Goal: Task Accomplishment & Management: Complete application form

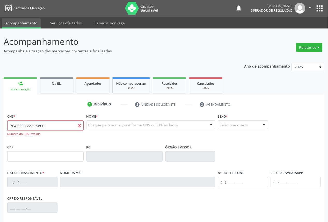
click at [30, 129] on input "704 0098 2271 5866" at bounding box center [45, 126] width 76 height 10
click at [32, 127] on input "704 0098 2715 866" at bounding box center [45, 126] width 76 height 10
type input "704 0098 2712 5866"
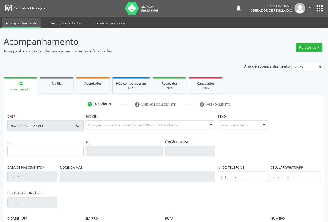
type input "855.798.827-34"
type input "[DATE]"
type input "[PERSON_NAME] da Conceicao"
type input "[PHONE_NUMBER]"
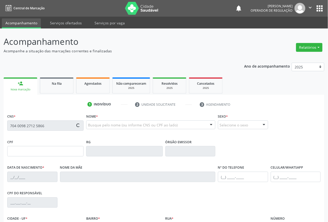
type input "165"
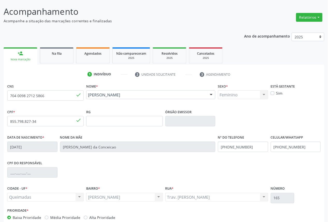
scroll to position [58, 0]
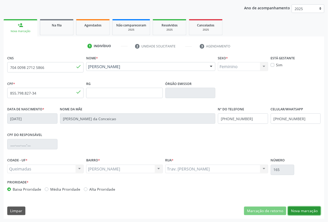
click at [301, 211] on button "Nova marcação" at bounding box center [305, 211] width 33 height 9
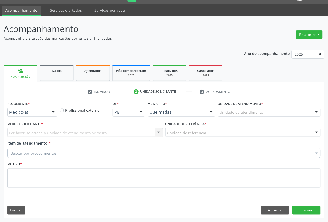
scroll to position [12, 0]
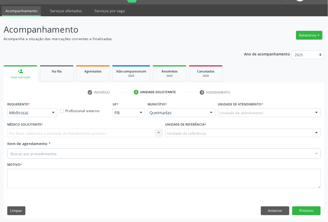
drag, startPoint x: 36, startPoint y: 114, endPoint x: 20, endPoint y: 142, distance: 31.8
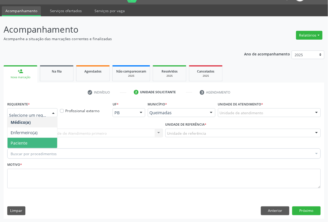
click at [22, 139] on span "Paciente" at bounding box center [33, 143] width 50 height 10
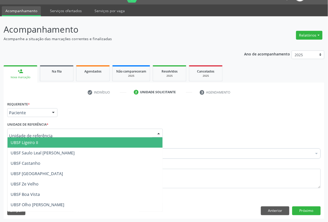
click at [48, 133] on div at bounding box center [85, 133] width 156 height 9
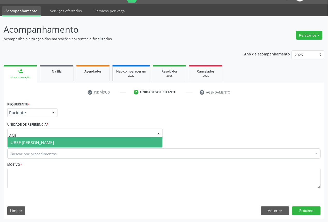
type input "ANIB"
click at [50, 141] on span "UBSF [PERSON_NAME]" at bounding box center [32, 143] width 43 height 6
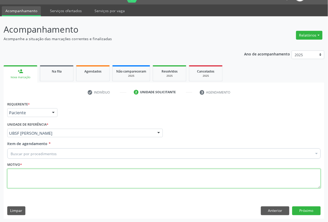
click at [16, 178] on textarea at bounding box center [164, 179] width 314 height 20
paste textarea "EXAME DE VISTA OFTALMO 06/2025"
type textarea "EXAME DE VISTA OFTALMO 06/2025"
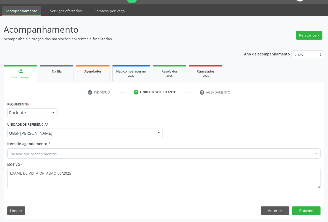
paste input "OFTALMOLOGISTA"
click at [68, 155] on div "Buscar por procedimentos" at bounding box center [164, 154] width 314 height 10
type input "OFTALMOLOGISTA"
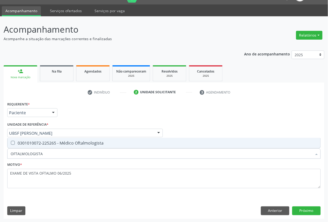
click at [67, 146] on span "0301010072-225265 - Médico Oftalmologista" at bounding box center [164, 143] width 313 height 10
checkbox Oftalmologista "true"
click at [311, 210] on button "Próximo" at bounding box center [307, 211] width 29 height 9
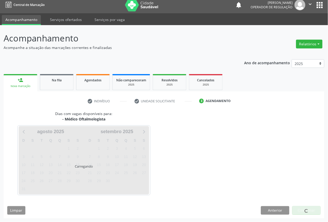
scroll to position [3, 0]
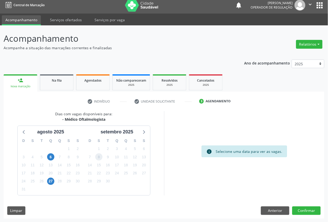
click at [99, 158] on span "8" at bounding box center [98, 156] width 7 height 7
click at [312, 212] on button "Confirmar" at bounding box center [307, 211] width 29 height 9
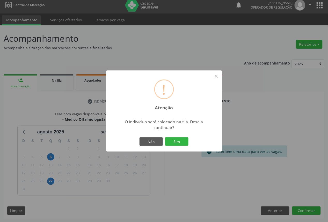
click at [165, 137] on button "Sim" at bounding box center [176, 141] width 23 height 9
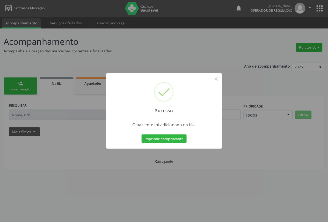
scroll to position [0, 0]
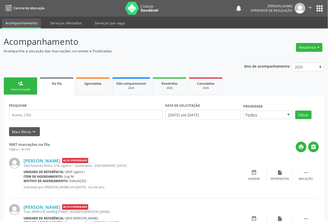
drag, startPoint x: 25, startPoint y: 86, endPoint x: 174, endPoint y: 39, distance: 156.3
click at [25, 86] on link "person_add Nova marcação" at bounding box center [21, 86] width 34 height 17
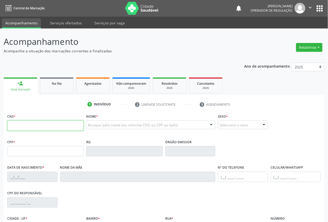
click at [57, 123] on input "text" at bounding box center [45, 126] width 76 height 10
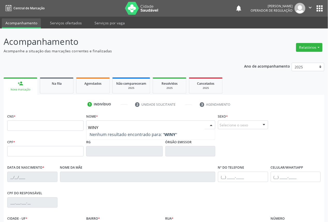
type input "WINYK"
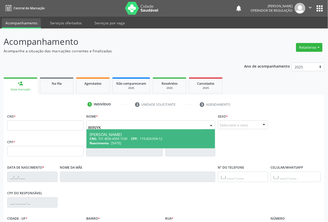
click at [121, 141] on span "[DATE]" at bounding box center [116, 143] width 10 height 4
type input "701 4036 4509 1539"
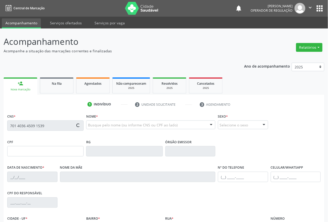
type input "119.433.054-12"
type input "[DATE]"
type input "[PERSON_NAME]"
type input "[PHONE_NUMBER]"
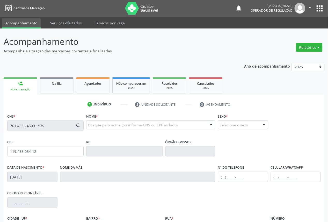
type input "104.452.024-83"
type input "2"
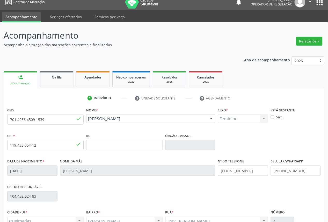
scroll to position [58, 0]
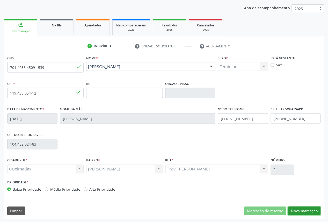
click at [310, 212] on button "Nova marcação" at bounding box center [305, 211] width 33 height 9
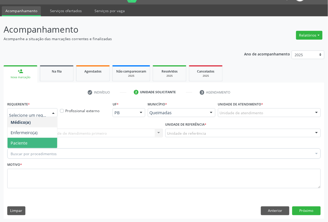
click at [27, 142] on span "Paciente" at bounding box center [33, 143] width 50 height 10
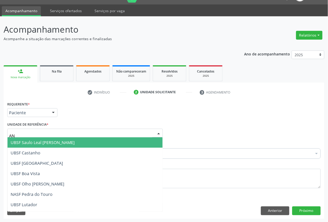
type input "ANI"
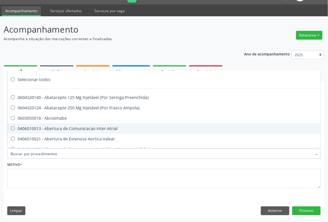
paste input "OFTALMOLOGISTA"
type input "OFTALMOLOGISTA"
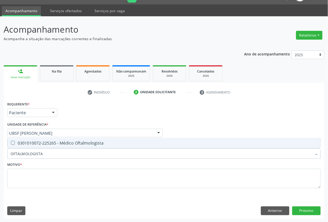
click at [32, 144] on div "0301010072-225265 - Médico Oftalmologista" at bounding box center [164, 143] width 307 height 4
checkbox Oftalmologista "true"
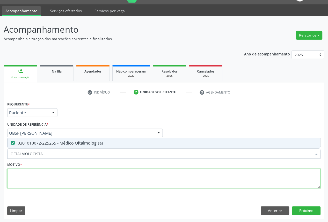
click at [32, 181] on textarea at bounding box center [164, 179] width 314 height 20
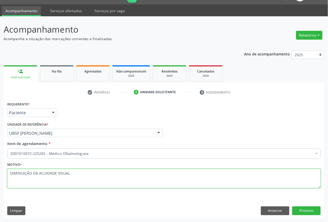
click at [82, 177] on textarea "DIMINUIÇÃO DA ACUIDADE VISUAL" at bounding box center [164, 179] width 314 height 20
paste textarea "CONSULTA 06/2025"
type textarea "DIMINUIÇÃO DA ACUIDADE VISUAL CONSULTA 06/2025"
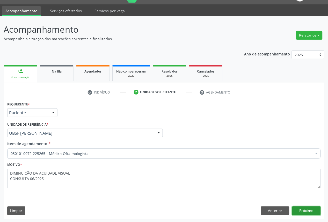
click at [308, 208] on button "Próximo" at bounding box center [307, 211] width 29 height 9
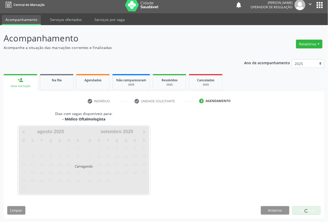
scroll to position [3, 0]
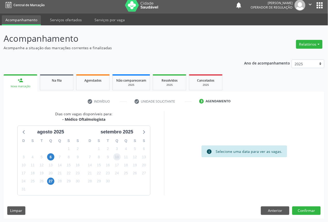
click at [117, 157] on span "10" at bounding box center [117, 156] width 7 height 7
click at [318, 211] on button "Confirmar" at bounding box center [307, 211] width 29 height 9
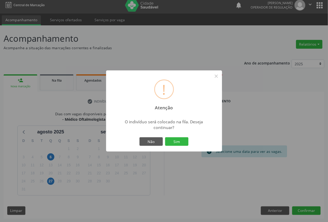
click at [165, 137] on button "Sim" at bounding box center [176, 141] width 23 height 9
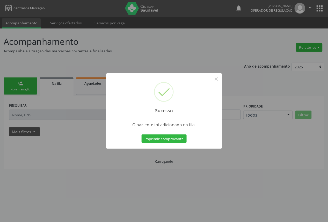
scroll to position [0, 0]
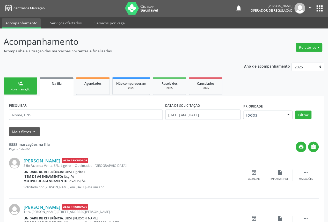
click at [29, 94] on link "person_add Nova marcação" at bounding box center [21, 86] width 34 height 17
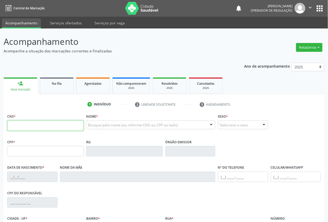
click at [40, 125] on input "text" at bounding box center [45, 126] width 76 height 10
type input "700 9019 5498 7990"
type input "063.389.534-21"
type input "[DATE]"
type input "Nair Vigília da Conceição"
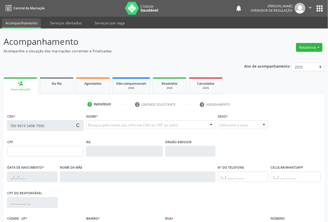
type input "[PHONE_NUMBER]"
type input "73"
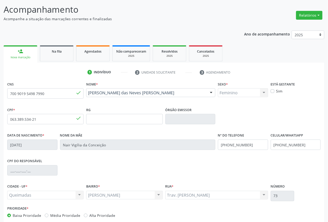
scroll to position [58, 0]
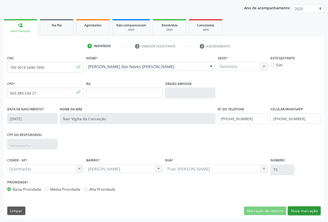
click at [310, 212] on button "Nova marcação" at bounding box center [305, 211] width 33 height 9
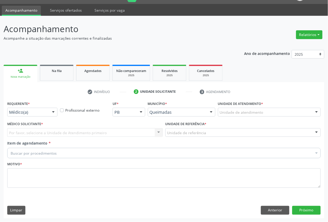
scroll to position [12, 0]
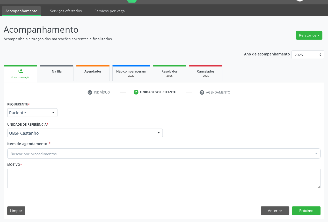
click at [19, 139] on div "Unidade de referência * UBSF Castanho UBSF Ligeiro II UBSF Saulo Leal [PERSON_N…" at bounding box center [85, 131] width 158 height 20
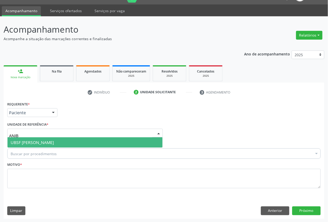
type input "ANIB,"
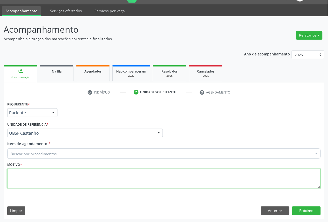
drag, startPoint x: 141, startPoint y: 184, endPoint x: 139, endPoint y: 179, distance: 5.8
click at [140, 184] on textarea at bounding box center [164, 179] width 314 height 20
paste textarea "EXAME DE VISTA OFTALMO 06/2025"
type textarea "EXAME DE VISTA OFTALMO 06/2025"
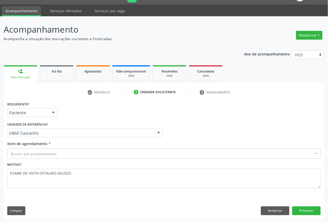
click at [60, 159] on div "Item de agendamento * Buscar por procedimentos Selecionar todos 0604320140 - Ab…" at bounding box center [164, 151] width 316 height 20
click at [58, 157] on div "Buscar por procedimentos" at bounding box center [164, 154] width 314 height 10
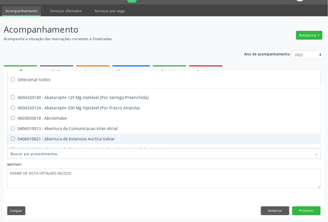
paste input "OFTALMOLOGISTA"
type input "OFTALMOLOGISTA"
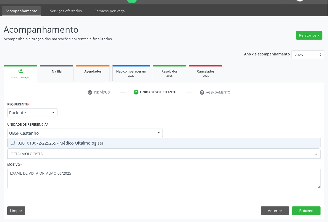
click at [63, 142] on div "0301010072-225265 - Médico Oftalmologista" at bounding box center [164, 143] width 307 height 4
checkbox Oftalmologista "true"
click at [306, 212] on button "Próximo" at bounding box center [307, 211] width 29 height 9
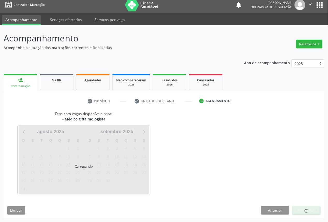
scroll to position [3, 0]
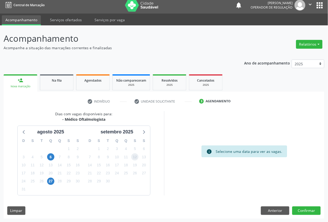
click at [134, 158] on span "12" at bounding box center [134, 156] width 7 height 7
click at [313, 208] on button "Confirmar" at bounding box center [307, 211] width 29 height 9
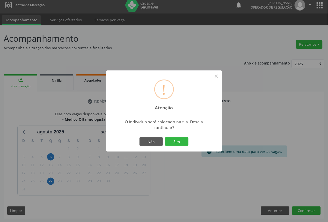
click at [165, 137] on button "Sim" at bounding box center [176, 141] width 23 height 9
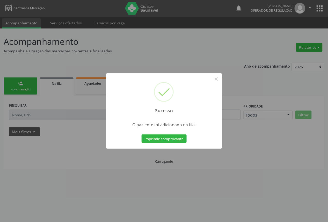
scroll to position [0, 0]
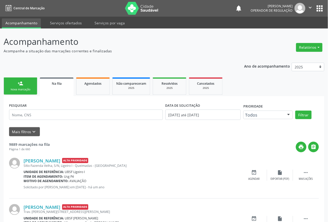
click at [29, 88] on div "Nova marcação" at bounding box center [21, 90] width 26 height 4
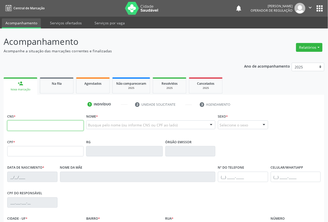
click at [24, 122] on input "text" at bounding box center [45, 126] width 76 height 10
type input "700 6039 3974 3762"
type input "380.076.224-20"
type input "[DATE]"
type input "[PERSON_NAME]"
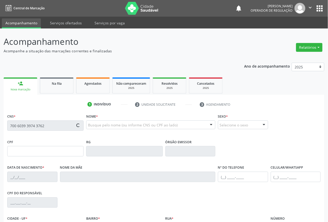
type input "[PHONE_NUMBER]"
type input "41"
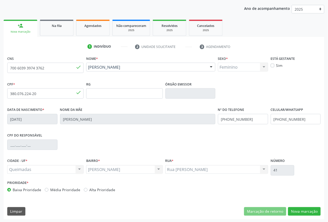
scroll to position [58, 0]
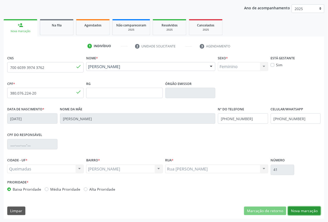
click at [306, 213] on button "Nova marcação" at bounding box center [305, 211] width 33 height 9
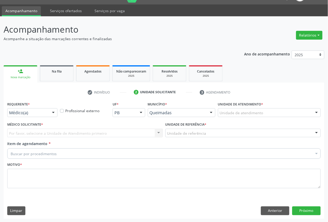
click at [50, 112] on div at bounding box center [54, 113] width 8 height 9
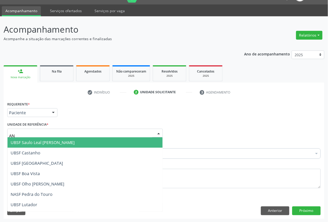
type input "ANI"
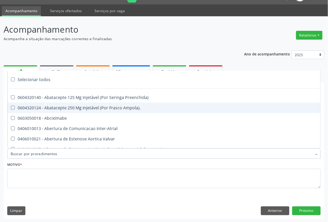
paste input "OFTALMOLOGISTA"
type input "OFTALMOLOGISTA"
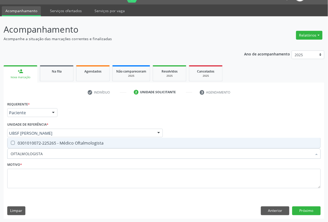
drag, startPoint x: 65, startPoint y: 145, endPoint x: 58, endPoint y: 166, distance: 21.6
click at [65, 146] on span "0301010072-225265 - Médico Oftalmologista" at bounding box center [164, 143] width 313 height 10
checkbox Oftalmologista "true"
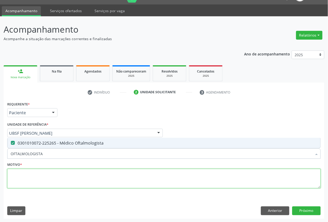
click at [56, 178] on textarea at bounding box center [164, 179] width 314 height 20
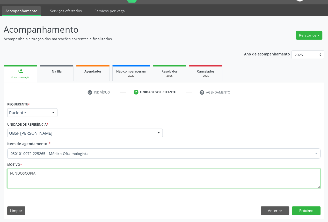
click at [57, 179] on textarea "FUNDOSCOPIA" at bounding box center [164, 179] width 314 height 20
paste textarea "CONSULTA 06/2025"
type textarea "FUNDOSCOPIA CONSULTA 06/2025"
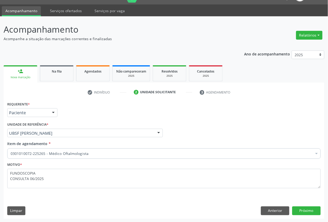
click at [304, 205] on div "Requerente * Paciente Médico(a) Enfermeiro(a) Paciente Nenhum resultado encontr…" at bounding box center [164, 159] width 321 height 118
click at [308, 208] on button "Próximo" at bounding box center [307, 211] width 29 height 9
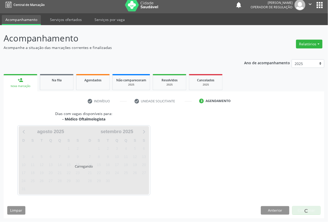
scroll to position [3, 0]
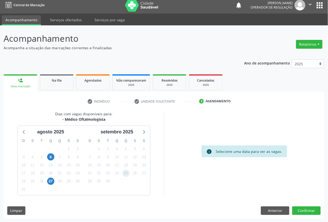
click at [125, 170] on span "25" at bounding box center [126, 173] width 7 height 7
click at [315, 210] on button "Confirmar" at bounding box center [307, 211] width 29 height 9
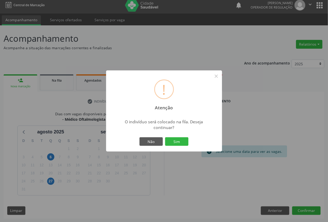
click at [165, 137] on button "Sim" at bounding box center [176, 141] width 23 height 9
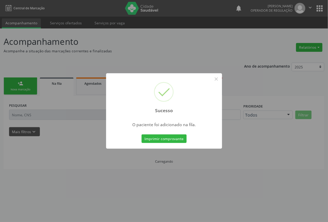
scroll to position [0, 0]
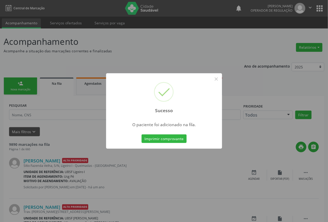
click at [215, 160] on div "Sucesso × O paciente foi adicionado na fila. Imprimir comprovante Cancel" at bounding box center [164, 111] width 328 height 222
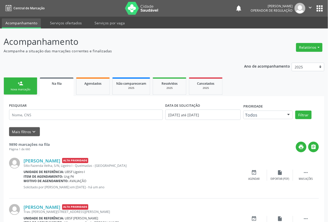
click at [11, 89] on div "Nova marcação" at bounding box center [21, 90] width 26 height 4
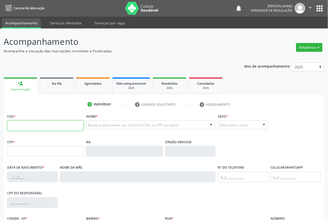
click at [42, 129] on input "text" at bounding box center [45, 126] width 76 height 10
type input "700 4035 0034 2850"
type input "093.597.227-74"
type input "[DATE]"
type input "[PERSON_NAME]"
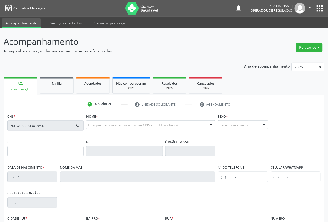
type input "[PHONE_NUMBER]"
type input "213"
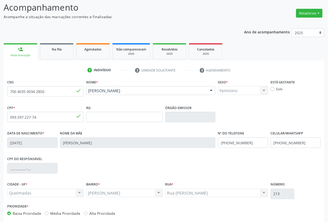
scroll to position [58, 0]
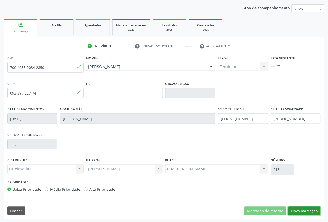
click at [302, 209] on button "Nova marcação" at bounding box center [305, 211] width 33 height 9
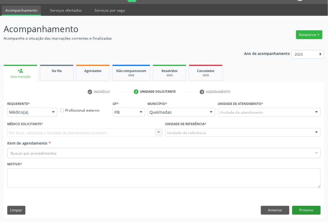
scroll to position [12, 0]
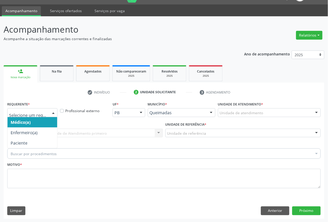
click at [20, 109] on div at bounding box center [32, 112] width 50 height 9
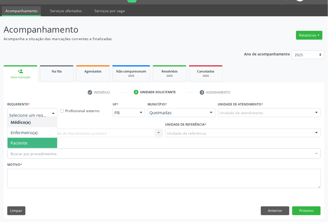
click at [24, 142] on span "Paciente" at bounding box center [19, 143] width 17 height 6
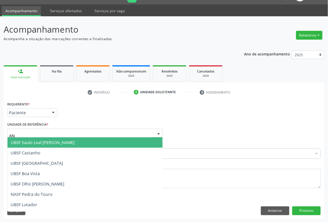
type input "ANI"
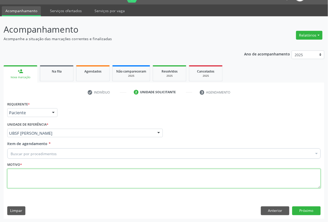
paste textarea "CONSULTA 06/2025"
type textarea "CONSULTA 06/2025"
type textarea "FUNDSCOPIA"
click at [30, 177] on textarea "FUNDSCOPIA" at bounding box center [164, 179] width 314 height 20
paste textarea "CONSULTA 06/2025"
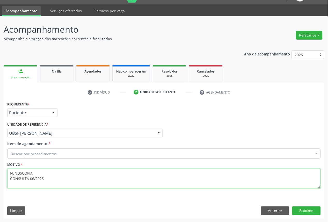
type textarea "FUNDSCOPIA CONSULTA 06/2025"
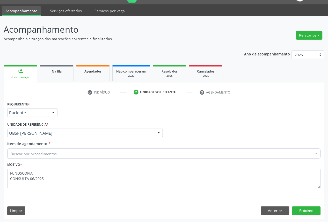
click at [109, 152] on div "Buscar por procedimentos" at bounding box center [164, 154] width 314 height 10
paste input "OFTALMOLOGISTA"
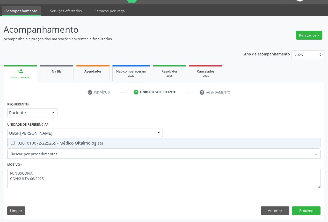
type input "OFTALMOLOGISTA"
click at [96, 145] on span "0301010072-225265 - Médico Oftalmologista" at bounding box center [164, 143] width 313 height 10
checkbox Oftalmologista "true"
click at [314, 215] on div "Requerente * Paciente Médico(a) Enfermeiro(a) Paciente Nenhum resultado encontr…" at bounding box center [164, 159] width 321 height 118
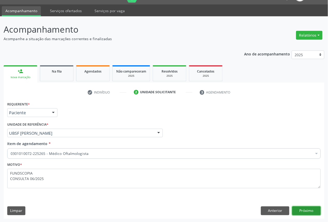
click at [307, 211] on button "Próximo" at bounding box center [307, 211] width 29 height 9
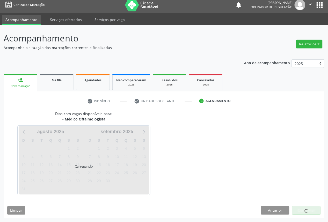
scroll to position [3, 0]
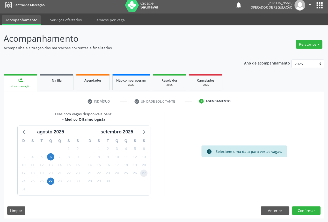
click at [146, 171] on span "27" at bounding box center [143, 173] width 7 height 7
click at [314, 214] on button "Confirmar" at bounding box center [307, 211] width 29 height 9
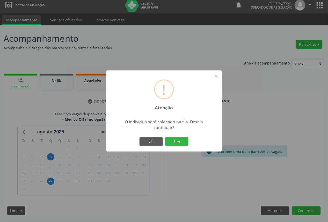
click at [165, 137] on button "Sim" at bounding box center [176, 141] width 23 height 9
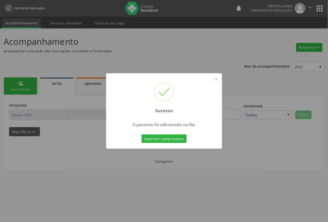
scroll to position [0, 0]
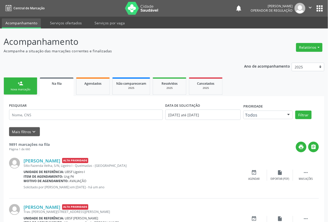
click at [26, 93] on link "person_add Nova marcação" at bounding box center [21, 86] width 34 height 17
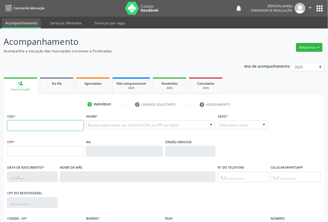
click at [33, 122] on input "text" at bounding box center [45, 126] width 76 height 10
type input "704 8095 0453 0249"
type input "081.824.894-74"
type input "[DATE]"
type input "[PERSON_NAME]"
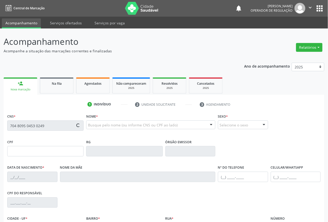
type input "[PHONE_NUMBER]"
type input "50"
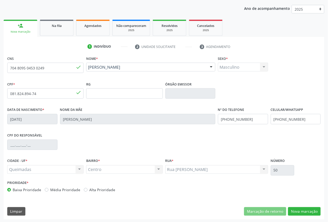
scroll to position [58, 0]
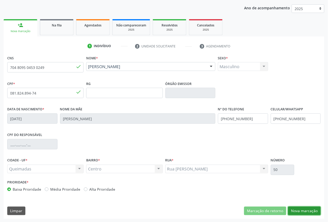
click at [315, 210] on button "Nova marcação" at bounding box center [305, 211] width 33 height 9
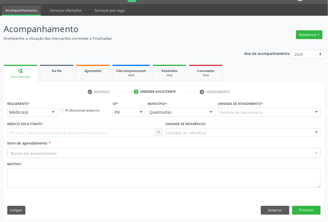
scroll to position [12, 0]
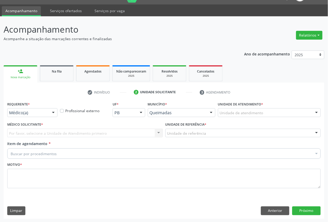
drag, startPoint x: 48, startPoint y: 110, endPoint x: 47, endPoint y: 118, distance: 7.7
click at [48, 111] on div "Médico(a) Médico(a) Enfermeiro(a) Paciente Nenhum resultado encontrado para: " …" at bounding box center [32, 112] width 50 height 9
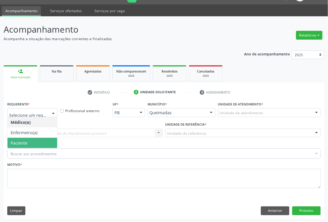
click at [38, 142] on span "Paciente" at bounding box center [33, 143] width 50 height 10
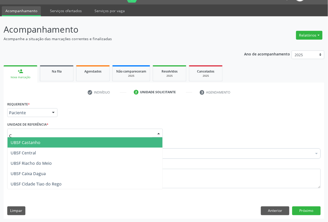
type input "CE"
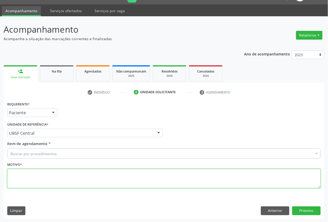
click at [31, 170] on textarea at bounding box center [164, 179] width 314 height 20
paste textarea "FUNDOSCOPIA CONSULTA 06/2025"
type textarea "FUNDOSCOPIA CONSULTA 06/2025"
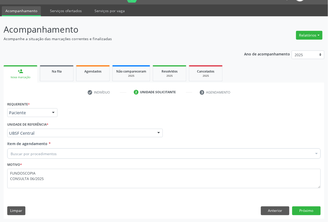
paste input "OFTALMOLOGISTA"
type input "OFTALMOLOGISTA"
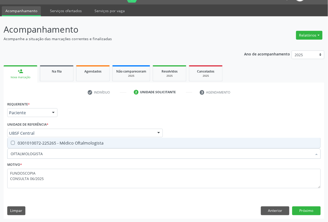
click at [37, 146] on span "0301010072-225265 - Médico Oftalmologista" at bounding box center [164, 143] width 313 height 10
checkbox Oftalmologista "true"
click at [314, 215] on div "Requerente * Paciente Médico(a) Enfermeiro(a) Paciente Nenhum resultado encontr…" at bounding box center [164, 159] width 321 height 118
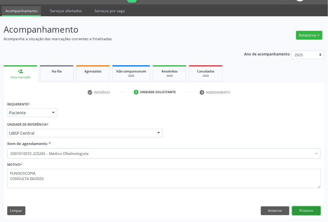
click at [313, 213] on button "Próximo" at bounding box center [307, 211] width 29 height 9
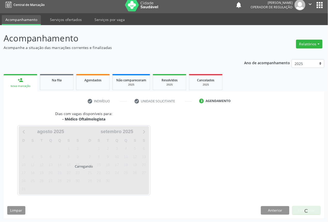
scroll to position [3, 0]
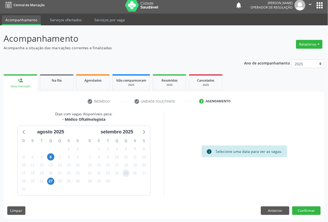
click at [127, 174] on span "25" at bounding box center [126, 173] width 7 height 7
click at [308, 213] on button "Confirmar" at bounding box center [307, 211] width 29 height 9
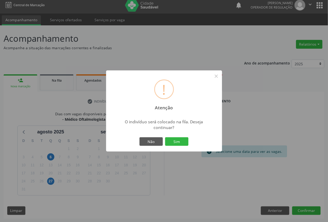
click at [165, 137] on button "Sim" at bounding box center [176, 141] width 23 height 9
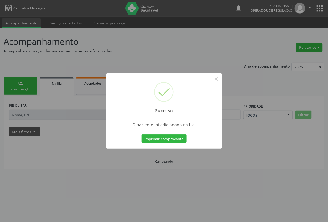
scroll to position [0, 0]
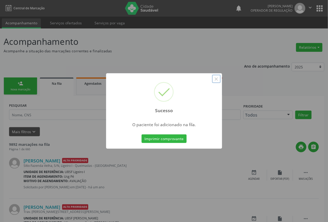
drag, startPoint x: 217, startPoint y: 79, endPoint x: 211, endPoint y: 75, distance: 7.0
click at [216, 79] on button "×" at bounding box center [216, 79] width 9 height 9
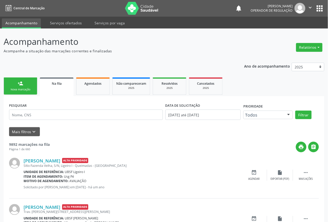
click at [35, 93] on link "person_add Nova marcação" at bounding box center [21, 86] width 34 height 17
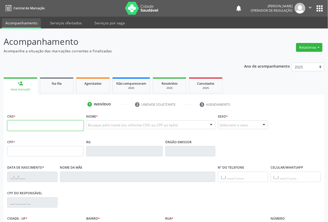
click at [70, 130] on input "text" at bounding box center [45, 126] width 76 height 10
type input "706 8052 5757 3020"
type input "709.445.104-00"
type input "[DATE]"
type input "[PERSON_NAME]"
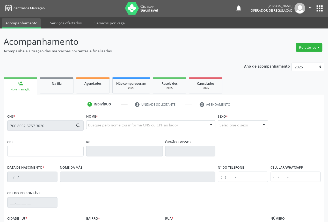
type input "[PHONE_NUMBER]"
type input "910.412.444-87"
type input "321"
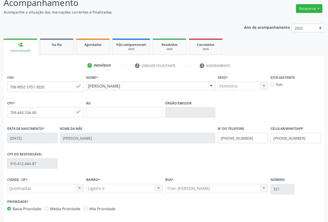
scroll to position [58, 0]
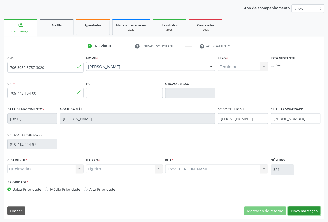
drag, startPoint x: 315, startPoint y: 208, endPoint x: 142, endPoint y: 177, distance: 176.0
click at [313, 208] on button "Nova marcação" at bounding box center [305, 211] width 33 height 9
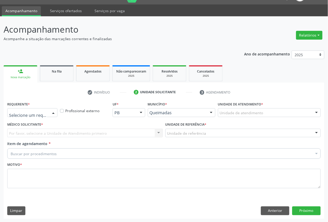
drag, startPoint x: 41, startPoint y: 111, endPoint x: 34, endPoint y: 149, distance: 38.8
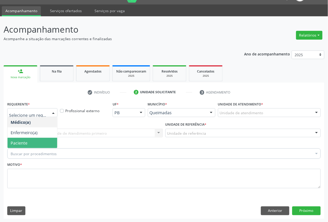
click at [34, 143] on span "Paciente" at bounding box center [33, 143] width 50 height 10
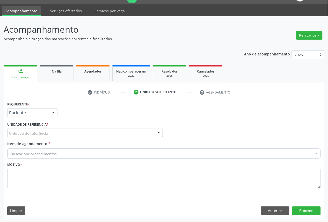
click at [53, 133] on div "Unidade de referência" at bounding box center [85, 133] width 156 height 9
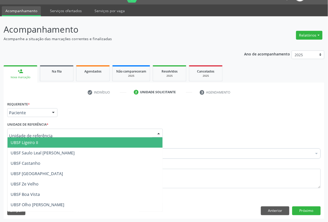
click at [52, 143] on span "UBSF Ligeiro II" at bounding box center [85, 142] width 155 height 10
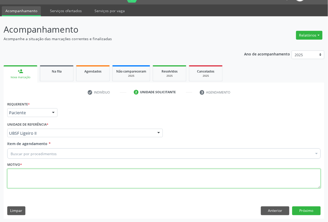
click at [60, 181] on textarea at bounding box center [164, 179] width 314 height 20
paste textarea "OFTALMOLOGISTA"
type textarea "OFTALMOLOGISTA"
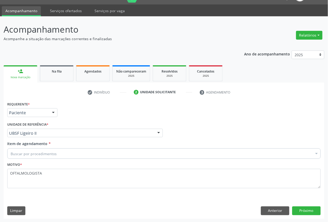
click at [60, 155] on div "Buscar por procedimentos" at bounding box center [164, 154] width 314 height 10
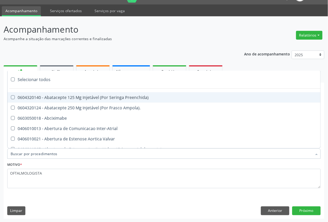
paste input "OFTALMOLOGISTA"
type input "OFTALMOLOGISTA"
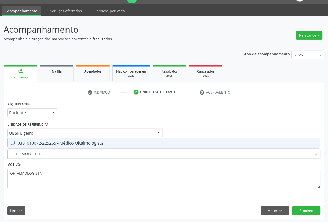
click at [62, 144] on div "0301010072-225265 - Médico Oftalmologista" at bounding box center [164, 143] width 307 height 4
checkbox Oftalmologista "true"
type input "OFTALMOLOGISTA"
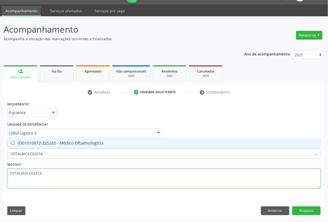
click at [55, 183] on textarea "OFTALMOLOGISTA" at bounding box center [164, 179] width 314 height 20
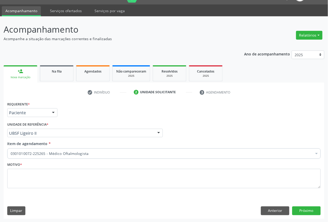
drag, startPoint x: 126, startPoint y: 156, endPoint x: 123, endPoint y: 174, distance: 18.5
click at [122, 167] on div "Requerente * Paciente Médico(a) Enfermeiro(a) Paciente Nenhum resultado encontr…" at bounding box center [164, 147] width 314 height 95
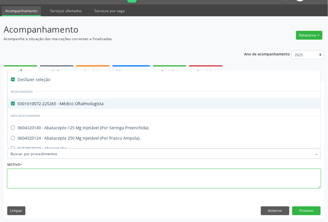
click at [123, 174] on textarea at bounding box center [164, 179] width 314 height 20
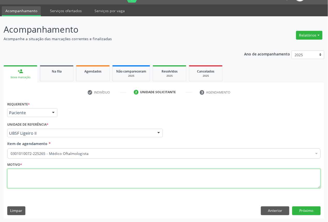
paste textarea "FUNDOSCOPIA CONSULTA 06/2025"
type textarea "FUNDOSCOPIA CONSULTA 06/2025"
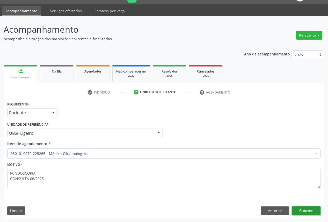
click at [303, 207] on button "Próximo" at bounding box center [307, 211] width 29 height 9
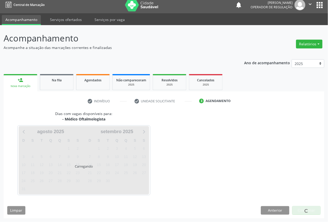
scroll to position [3, 0]
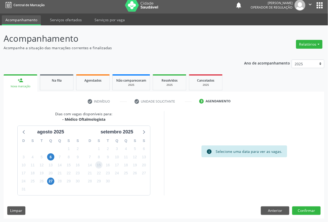
click at [101, 163] on span "15" at bounding box center [98, 164] width 7 height 7
click at [314, 209] on button "Confirmar" at bounding box center [307, 211] width 29 height 9
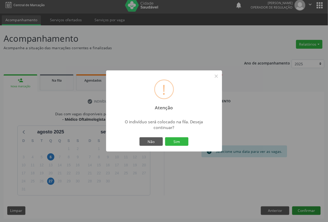
click at [165, 137] on button "Sim" at bounding box center [176, 141] width 23 height 9
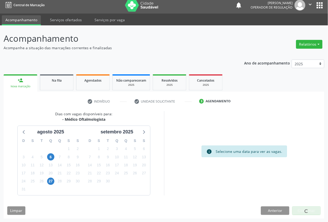
scroll to position [0, 0]
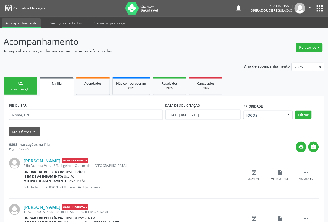
click at [23, 82] on div "person_add" at bounding box center [21, 84] width 6 height 6
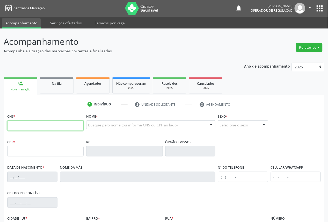
click at [29, 123] on input "text" at bounding box center [45, 126] width 76 height 10
type input "704 1021 2285 9470"
type input "380.428.354-34"
type input "[DATE]"
type input "Valdenira [PERSON_NAME]"
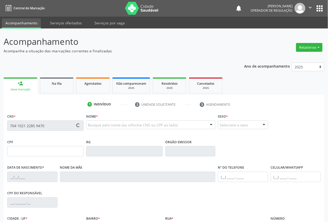
type input "[PHONE_NUMBER]"
type input "200"
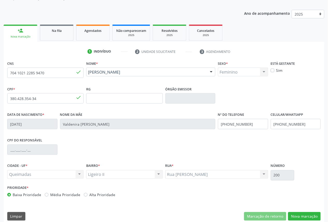
scroll to position [58, 0]
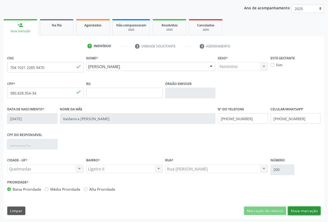
drag, startPoint x: 298, startPoint y: 211, endPoint x: 157, endPoint y: 148, distance: 155.0
click at [296, 209] on button "Nova marcação" at bounding box center [305, 211] width 33 height 9
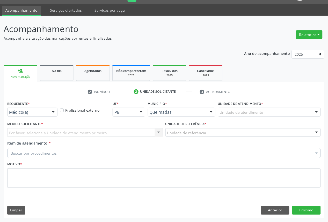
scroll to position [12, 0]
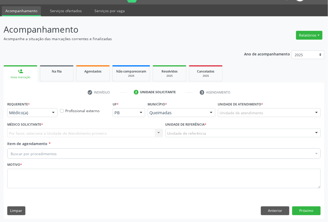
drag, startPoint x: 60, startPoint y: 110, endPoint x: 51, endPoint y: 111, distance: 8.9
click at [59, 110] on div "Profissional externo" at bounding box center [85, 110] width 53 height 20
drag, startPoint x: 51, startPoint y: 111, endPoint x: 48, endPoint y: 123, distance: 12.1
click at [51, 111] on div at bounding box center [54, 113] width 8 height 9
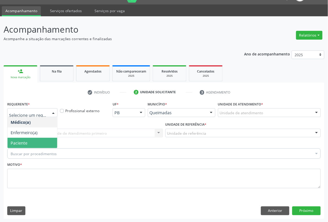
click at [44, 143] on span "Paciente" at bounding box center [33, 143] width 50 height 10
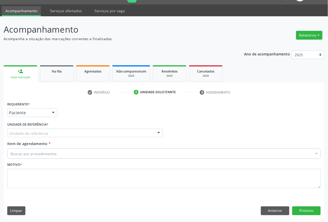
click at [61, 132] on div "Unidade de referência" at bounding box center [85, 133] width 156 height 9
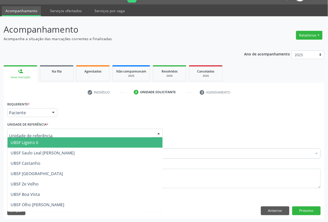
click at [57, 144] on span "UBSF Ligeiro II" at bounding box center [85, 142] width 155 height 10
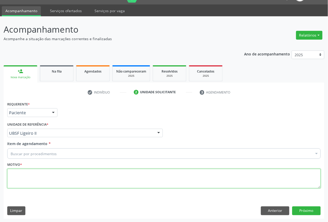
click at [55, 175] on textarea at bounding box center [164, 179] width 314 height 20
paste textarea "FUNDOSCOPIA CONSULTA 06/2025"
type textarea "FUNDOSCOPIA CONSULTA 06/2025"
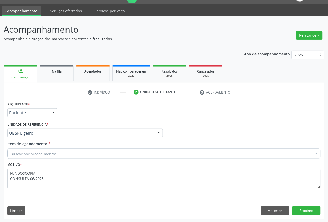
click at [81, 149] on div "Buscar por procedimentos" at bounding box center [164, 154] width 314 height 10
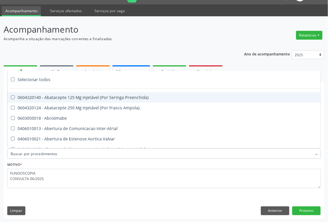
paste input "OFTALMOLOGISTA"
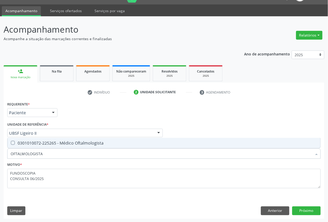
click at [76, 137] on div "Requerente * Paciente Médico(a) Enfermeiro(a) Paciente Nenhum resultado encontr…" at bounding box center [164, 147] width 314 height 95
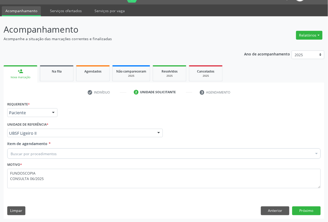
click at [138, 156] on div "Buscar por procedimentos" at bounding box center [164, 154] width 314 height 10
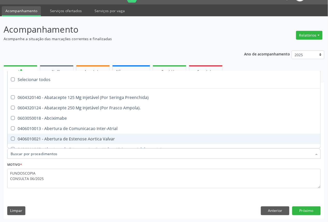
paste input "OFTALMOLOGISTA"
type input "OFTALMOLOGISTA"
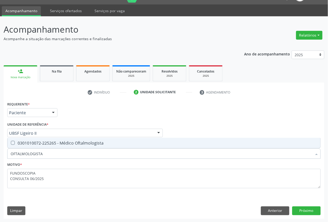
click at [138, 144] on div "0301010072-225265 - Médico Oftalmologista" at bounding box center [164, 143] width 307 height 4
checkbox Oftalmologista "true"
click at [301, 213] on button "Próximo" at bounding box center [307, 211] width 29 height 9
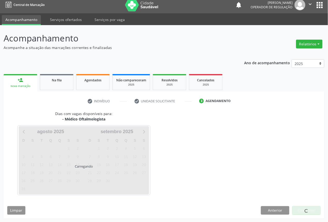
scroll to position [3, 0]
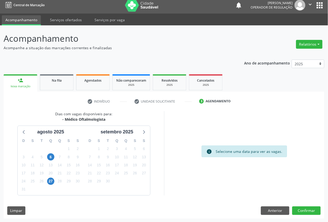
click at [104, 174] on div "23" at bounding box center [107, 173] width 7 height 8
click at [107, 174] on span "23" at bounding box center [107, 173] width 7 height 7
click at [312, 212] on button "Confirmar" at bounding box center [307, 211] width 29 height 9
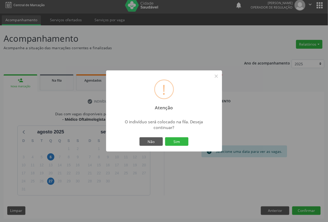
click at [165, 137] on button "Sim" at bounding box center [176, 141] width 23 height 9
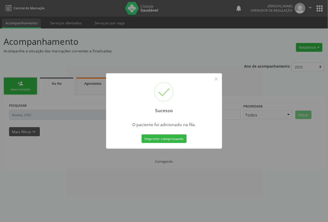
scroll to position [0, 0]
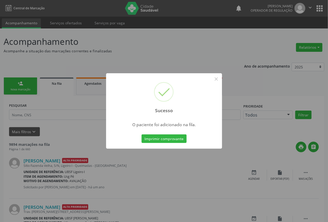
click at [47, 107] on div "Sucesso × O paciente foi adicionado na fila. Imprimir comprovante Cancel" at bounding box center [164, 111] width 328 height 222
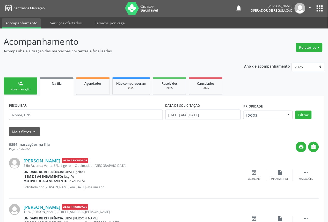
click at [8, 82] on link "person_add Nova marcação" at bounding box center [21, 86] width 34 height 17
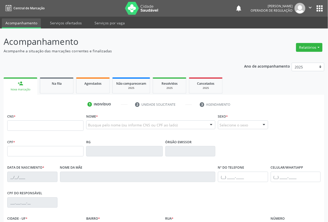
click at [29, 130] on fieldset "CNS *" at bounding box center [45, 123] width 76 height 22
click at [28, 129] on input "text" at bounding box center [45, 126] width 76 height 10
type input "700 0008 5533 1008"
type input "109.035.554-84"
type input "[DATE]"
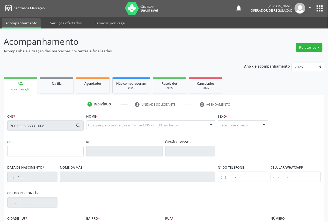
type input "[PERSON_NAME]"
type input "[PHONE_NUMBER]"
type input "S/N"
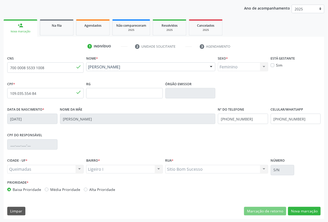
scroll to position [58, 0]
click at [294, 207] on button "Nova marcação" at bounding box center [305, 211] width 33 height 9
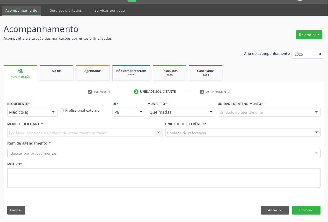
scroll to position [12, 0]
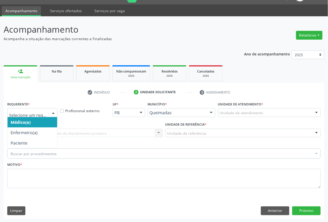
drag, startPoint x: 30, startPoint y: 114, endPoint x: 27, endPoint y: 125, distance: 12.3
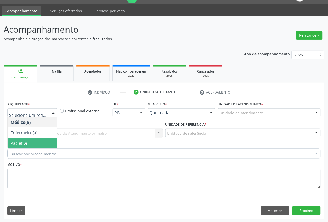
click at [25, 141] on span "Paciente" at bounding box center [19, 143] width 17 height 6
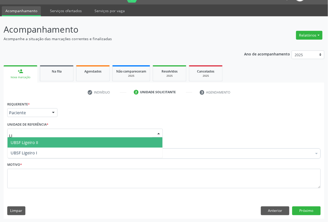
type input "LIG"
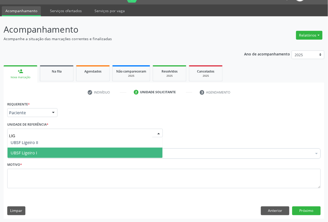
click at [34, 152] on span "UBSF Ligeiro I" at bounding box center [24, 153] width 26 height 6
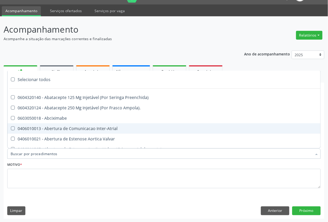
paste input "OFTALMOLOGISTA"
type input "OFTALMOLOGISTA"
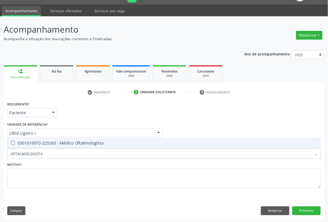
click at [22, 146] on span "0301010072-225265 - Médico Oftalmologista" at bounding box center [164, 143] width 313 height 10
checkbox Oftalmologista "true"
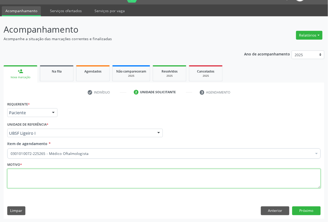
click at [68, 180] on textarea at bounding box center [164, 179] width 314 height 20
paste textarea "FUNDOSCOPIA CONSULTA 06/2025"
type textarea "FUNDOSCOPIA CONSULTA 06/2025"
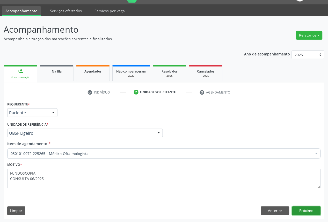
click at [310, 208] on button "Próximo" at bounding box center [307, 211] width 29 height 9
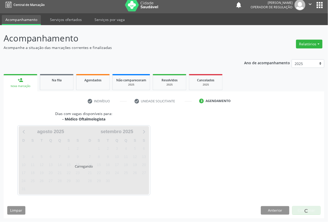
scroll to position [3, 0]
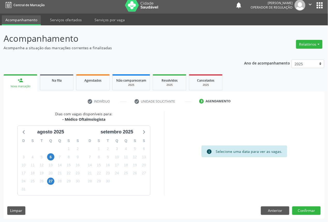
click at [137, 168] on div "19" at bounding box center [134, 165] width 7 height 8
click at [134, 166] on span "19" at bounding box center [134, 164] width 7 height 7
click at [301, 209] on button "Confirmar" at bounding box center [307, 211] width 29 height 9
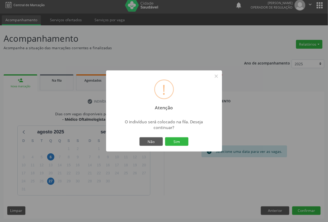
click at [165, 137] on button "Sim" at bounding box center [176, 141] width 23 height 9
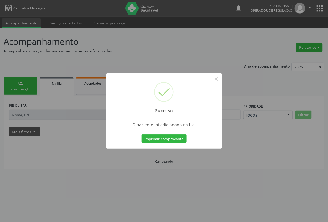
scroll to position [0, 0]
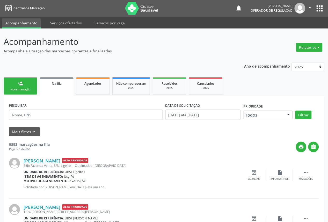
click at [12, 87] on link "person_add Nova marcação" at bounding box center [21, 86] width 34 height 17
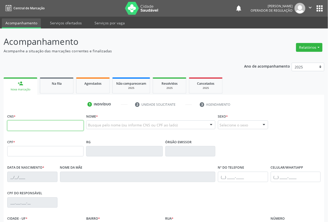
click at [47, 123] on input "text" at bounding box center [45, 126] width 76 height 10
type input "701 4076 7016 0038"
type input "179.846.234-65"
type input "[DATE]"
type input "[PERSON_NAME]"
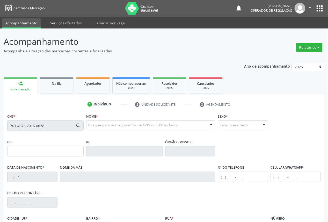
type input "[PHONE_NUMBER]"
type input "108.451.574-18"
type input "270"
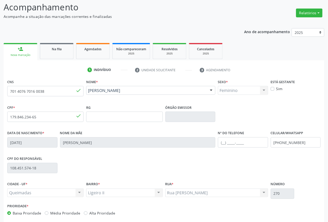
scroll to position [58, 0]
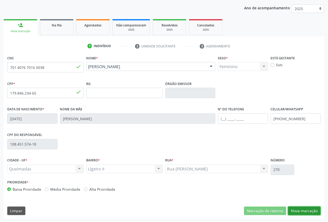
drag, startPoint x: 296, startPoint y: 207, endPoint x: 289, endPoint y: 201, distance: 9.4
click at [296, 207] on button "Nova marcação" at bounding box center [305, 211] width 33 height 9
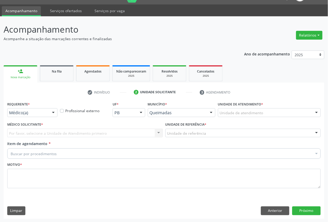
click at [19, 105] on label "Requerente *" at bounding box center [18, 104] width 23 height 8
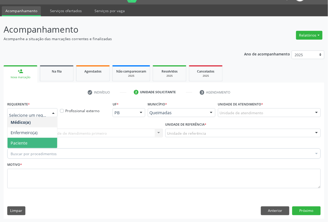
click at [26, 138] on span "Paciente" at bounding box center [33, 143] width 50 height 10
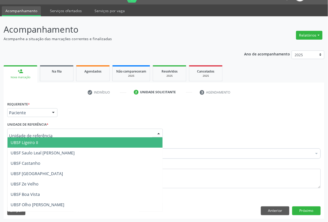
click at [110, 142] on span "UBSF Ligeiro II" at bounding box center [85, 142] width 155 height 10
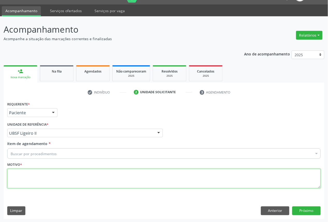
click at [123, 179] on textarea at bounding box center [164, 179] width 314 height 20
paste textarea "FUNDOSCOPIA CONSULTA 06/2025"
drag, startPoint x: 37, startPoint y: 172, endPoint x: 10, endPoint y: 174, distance: 27.6
click at [9, 174] on textarea "FUNDOSCOPIA CONSULTA 06/2025" at bounding box center [164, 179] width 314 height 20
type textarea "CONSULTA 06/2025"
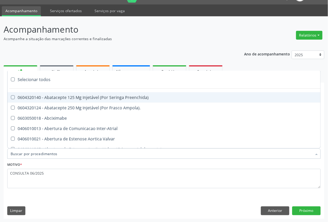
paste input "OFTALMOLOGISTA"
type input "OFTALMOLOGISTA"
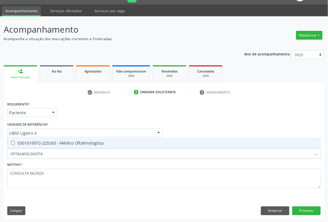
click at [44, 145] on div "0301010072-225265 - Médico Oftalmologista" at bounding box center [164, 143] width 307 height 4
checkbox Oftalmologista "true"
click at [300, 210] on button "Próximo" at bounding box center [307, 211] width 29 height 9
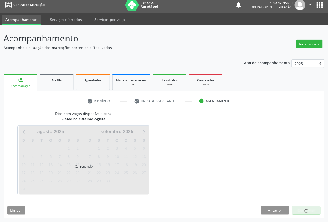
scroll to position [3, 0]
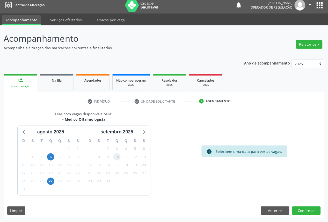
click at [116, 157] on span "10" at bounding box center [117, 156] width 7 height 7
click at [298, 208] on button "Confirmar" at bounding box center [307, 211] width 29 height 9
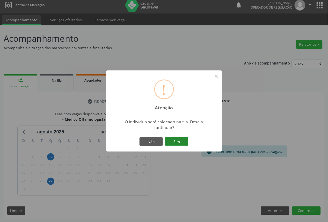
click at [184, 144] on button "Sim" at bounding box center [176, 141] width 23 height 9
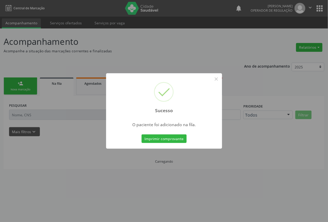
scroll to position [0, 0]
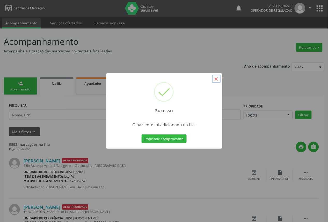
click at [218, 78] on button "×" at bounding box center [216, 79] width 9 height 9
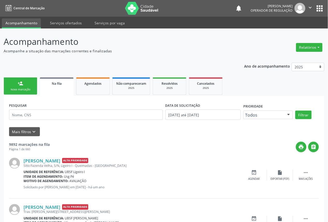
click at [17, 90] on div "Nova marcação" at bounding box center [21, 90] width 26 height 4
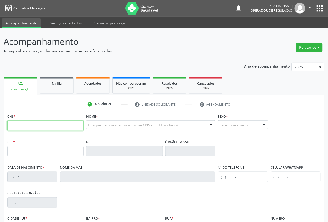
click at [73, 125] on input "text" at bounding box center [45, 126] width 76 height 10
type input "705"
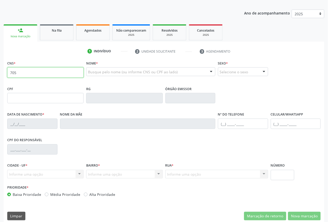
scroll to position [58, 0]
